Goal: Transaction & Acquisition: Book appointment/travel/reservation

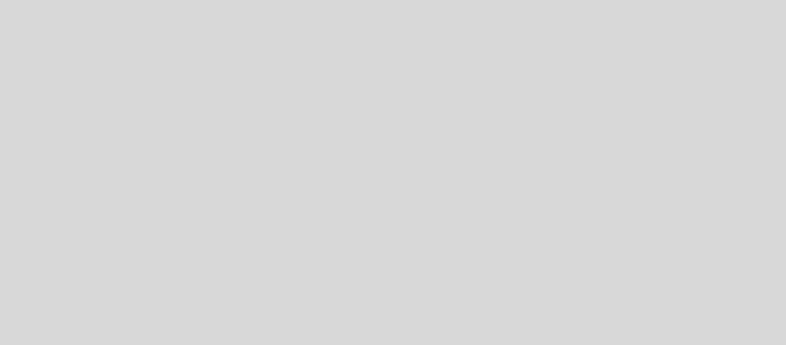
select select "es"
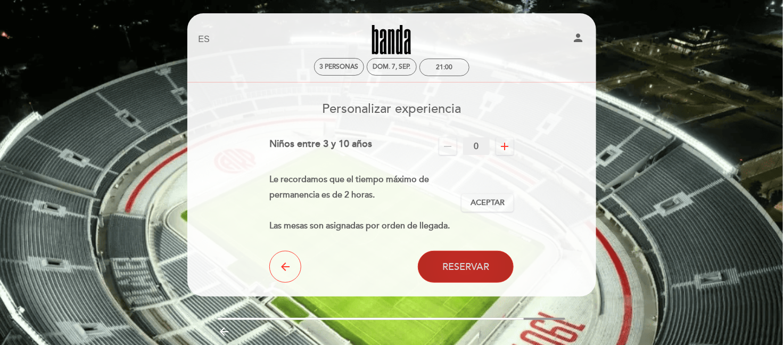
click at [484, 263] on span "Reservar" at bounding box center [465, 267] width 47 height 12
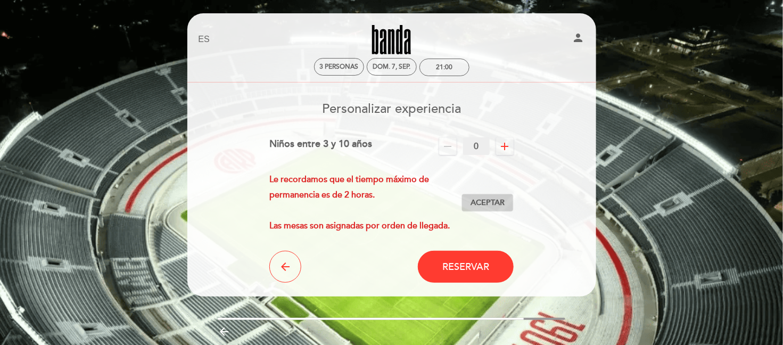
click at [492, 206] on span "Aceptar" at bounding box center [487, 202] width 34 height 11
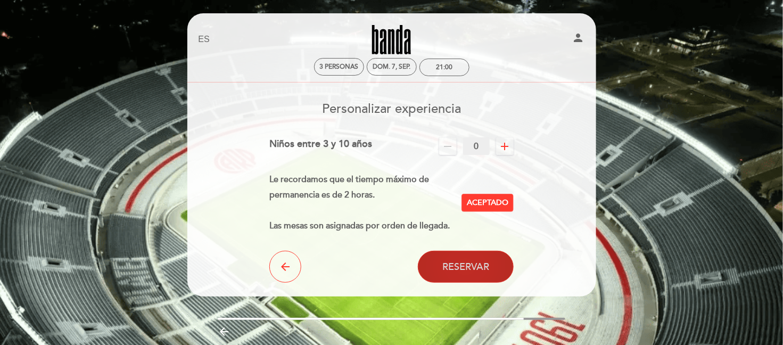
click at [478, 266] on span "Reservar" at bounding box center [465, 267] width 47 height 12
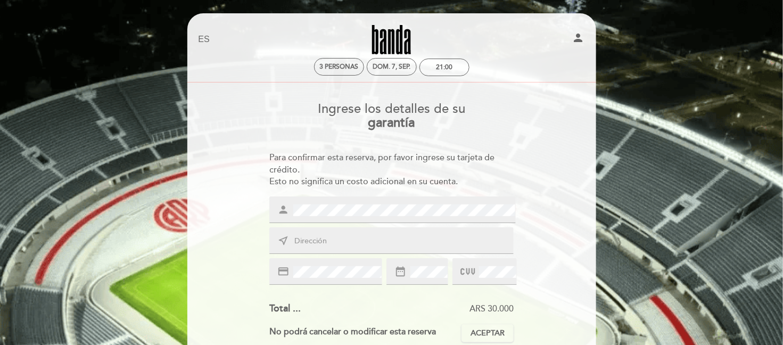
click at [354, 235] on span at bounding box center [401, 241] width 221 height 13
click at [328, 240] on input "text" at bounding box center [403, 241] width 221 height 12
type input "[GEOGRAPHIC_DATA] 284"
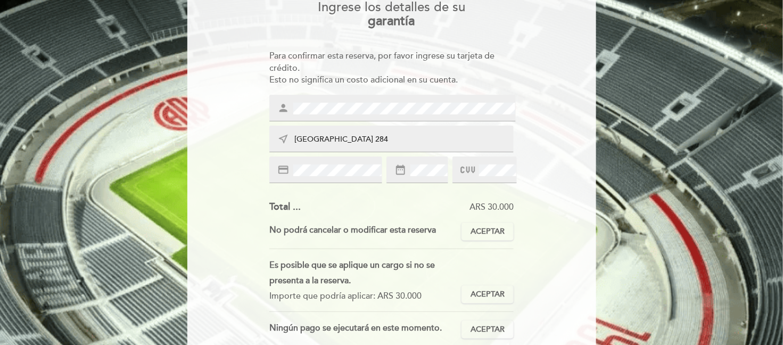
scroll to position [106, 0]
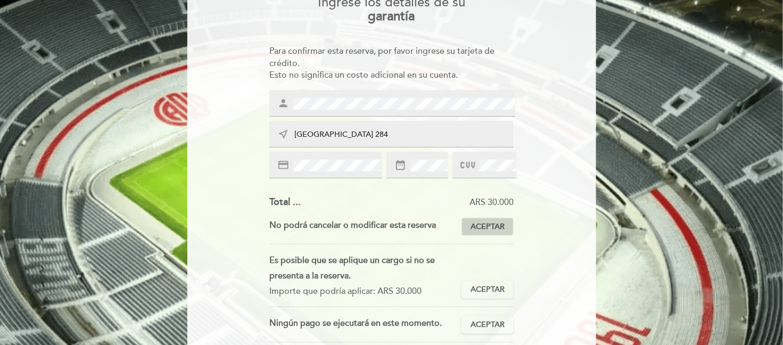
click at [483, 228] on span "Aceptar" at bounding box center [487, 226] width 34 height 11
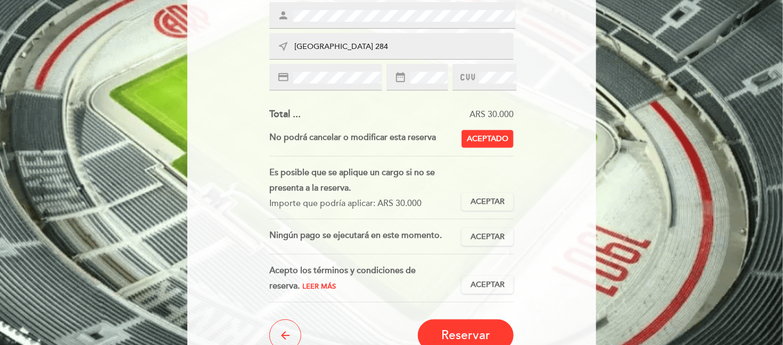
scroll to position [213, 0]
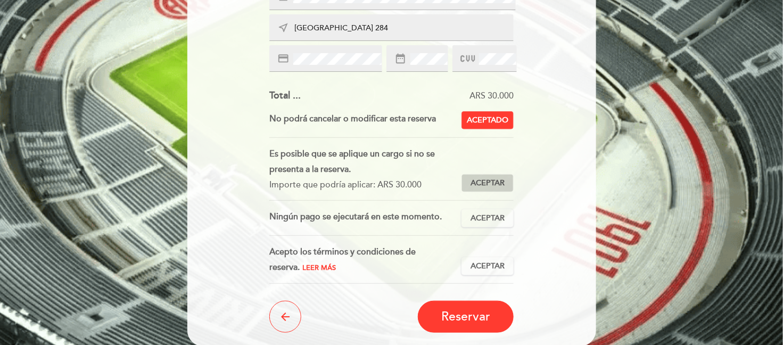
click at [484, 185] on span "Aceptar" at bounding box center [487, 183] width 34 height 11
click at [495, 222] on span "Aceptar" at bounding box center [487, 218] width 34 height 11
click at [302, 269] on span "Leer más" at bounding box center [319, 267] width 34 height 9
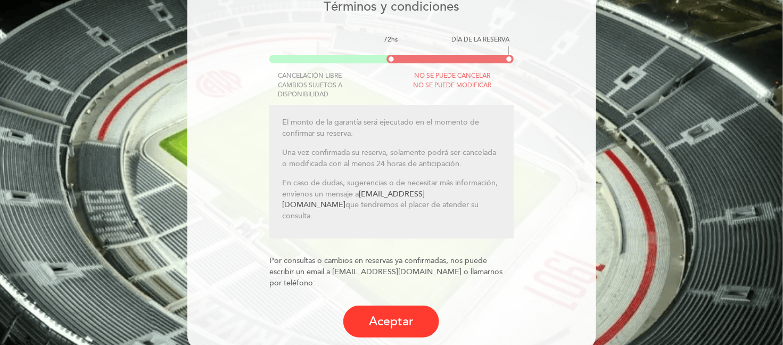
scroll to position [112, 0]
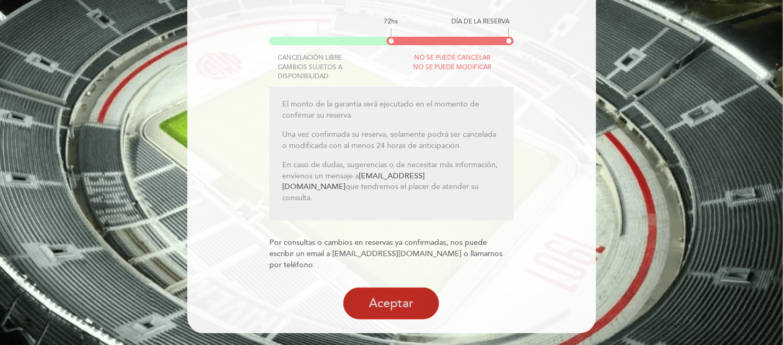
click at [394, 303] on button "Aceptar" at bounding box center [391, 303] width 96 height 32
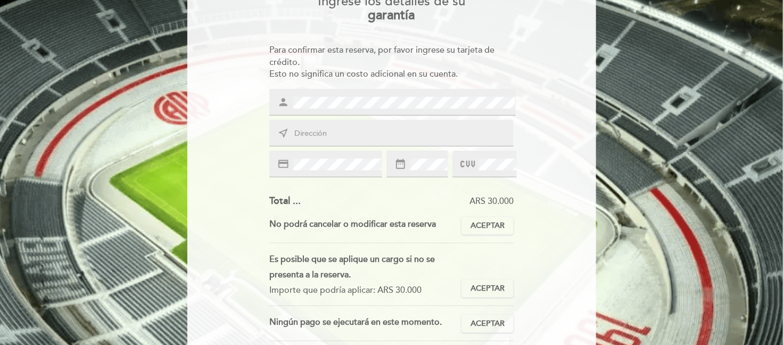
scroll to position [106, 0]
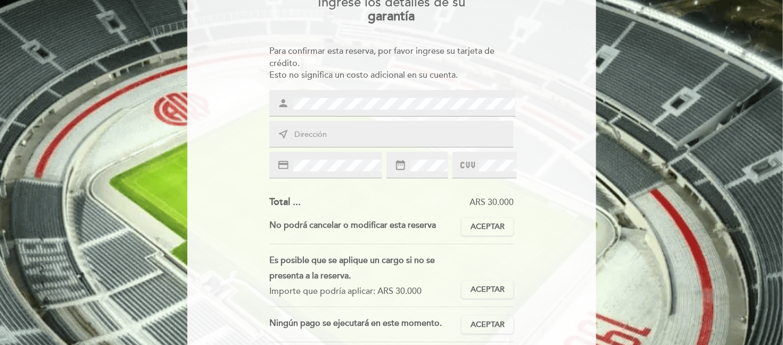
click at [336, 131] on input "text" at bounding box center [403, 135] width 221 height 12
type input "[GEOGRAPHIC_DATA] 284"
click at [493, 226] on span "Aceptar" at bounding box center [487, 226] width 34 height 11
click at [497, 289] on span "Aceptar" at bounding box center [487, 289] width 34 height 11
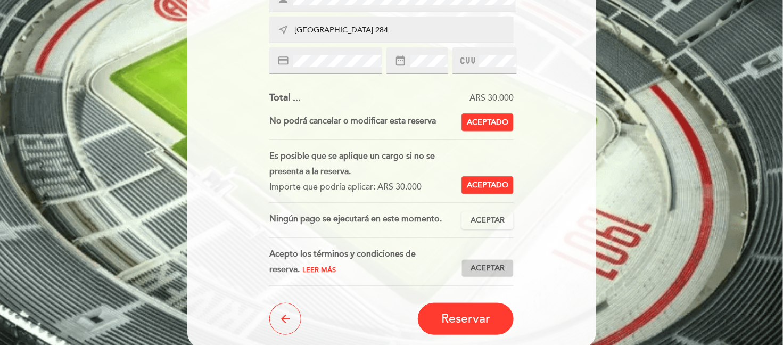
scroll to position [213, 0]
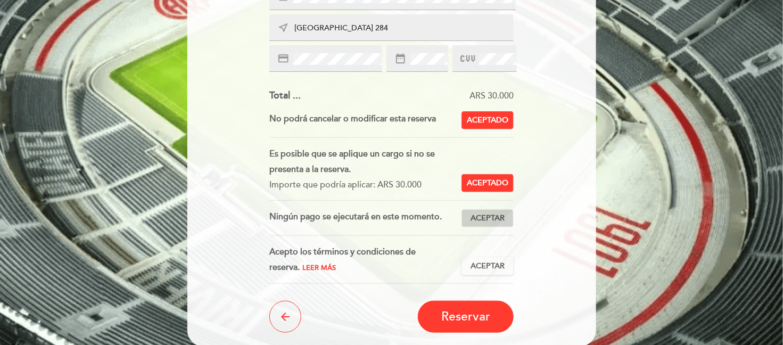
click at [484, 219] on span "Aceptar" at bounding box center [487, 218] width 34 height 11
click at [492, 265] on span "Aceptar" at bounding box center [487, 266] width 34 height 11
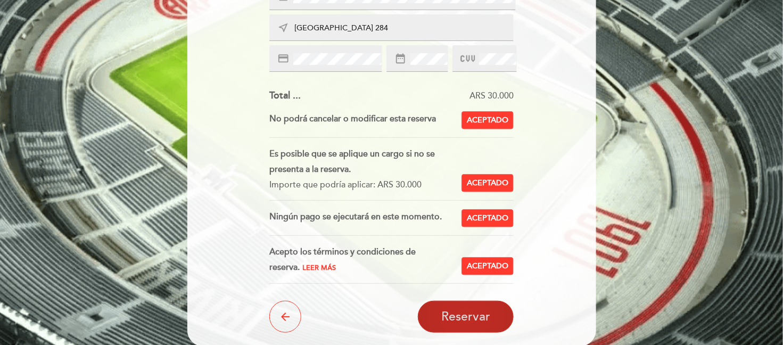
click at [465, 315] on span "Reservar" at bounding box center [465, 316] width 49 height 15
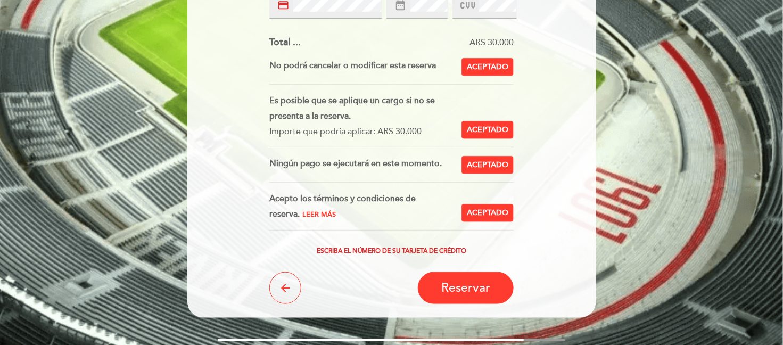
scroll to position [106, 0]
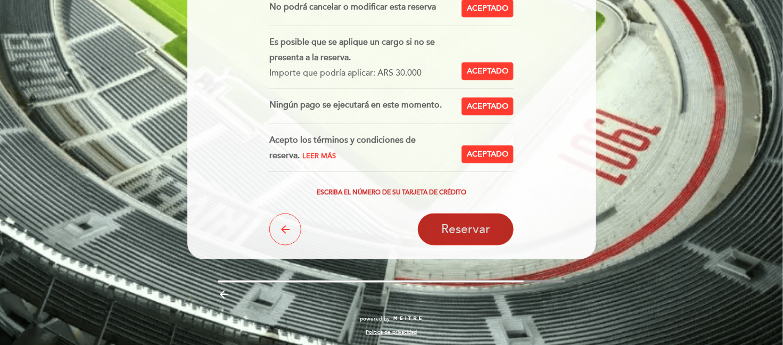
click at [479, 228] on span "Reservar" at bounding box center [465, 229] width 49 height 15
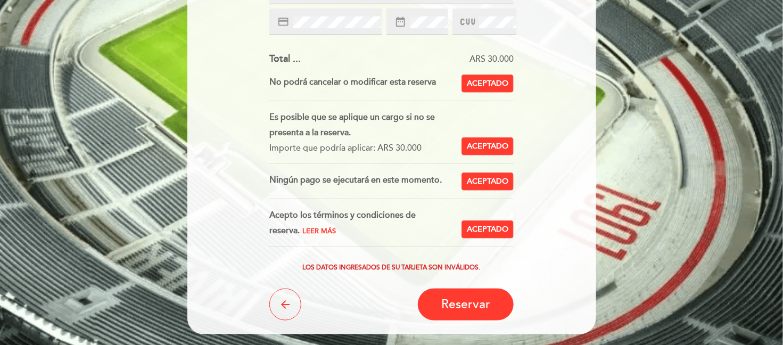
scroll to position [271, 0]
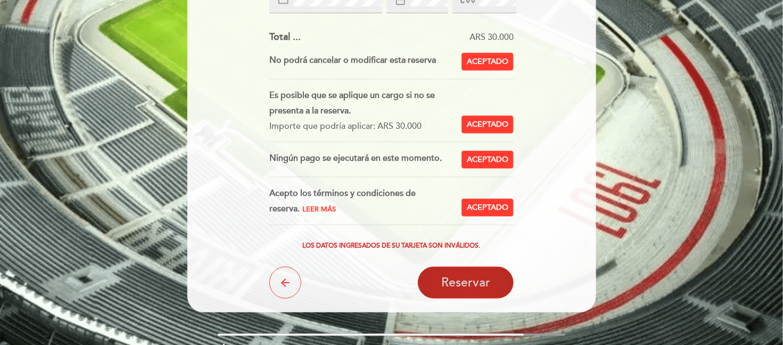
click at [486, 284] on span "Reservar" at bounding box center [465, 283] width 49 height 15
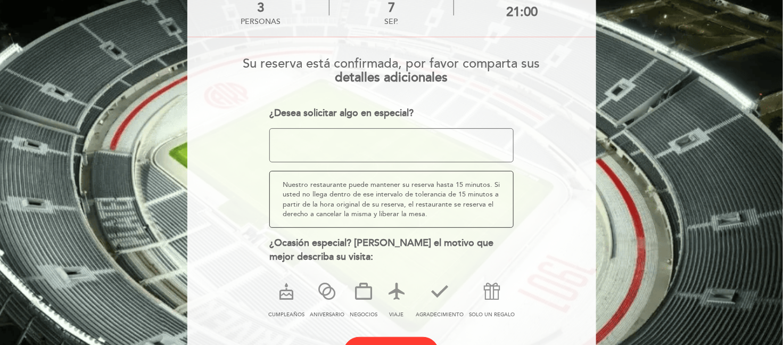
scroll to position [163, 0]
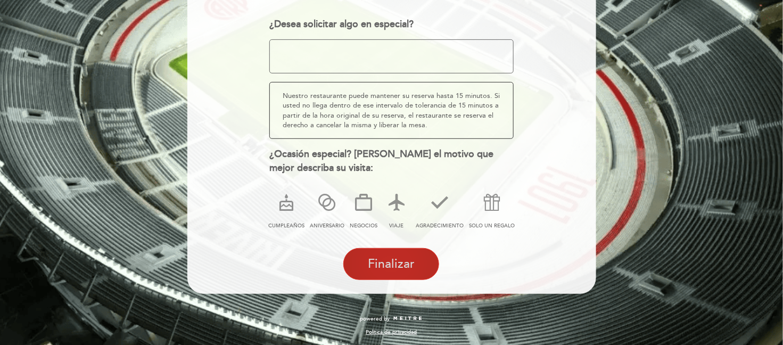
click at [402, 263] on span "Finalizar" at bounding box center [391, 263] width 47 height 15
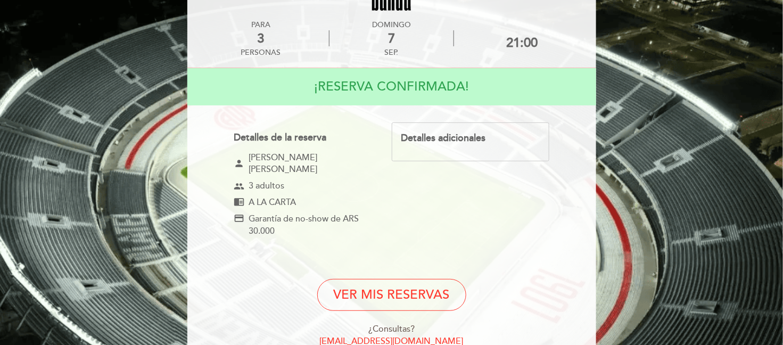
scroll to position [0, 0]
